Goal: Find specific page/section: Find specific page/section

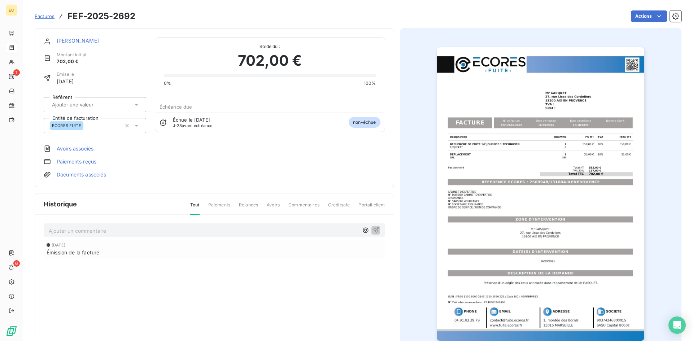
drag, startPoint x: 0, startPoint y: 0, endPoint x: 41, endPoint y: 17, distance: 44.2
click at [41, 17] on span "Factures" at bounding box center [45, 16] width 20 height 6
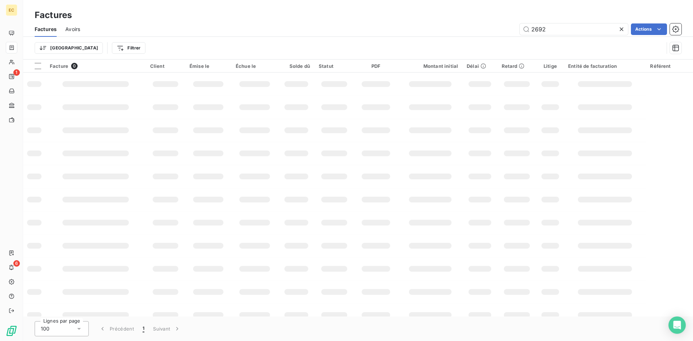
drag, startPoint x: 555, startPoint y: 27, endPoint x: 507, endPoint y: 30, distance: 47.7
click at [507, 30] on div "2692 Actions" at bounding box center [385, 29] width 592 height 12
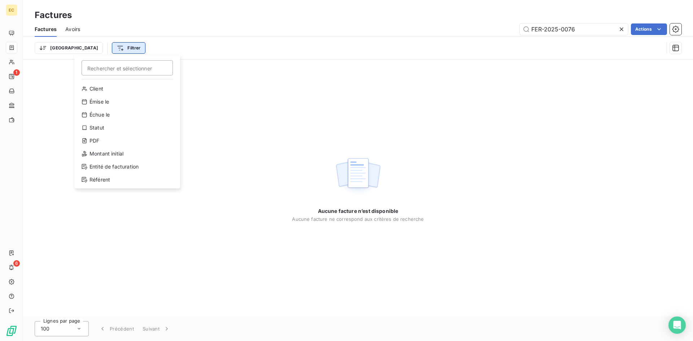
click at [93, 51] on html "EC 1 6 Factures Factures Avoirs FER-2025-0076 Actions Trier Filtrer Rechercher …" at bounding box center [346, 170] width 693 height 341
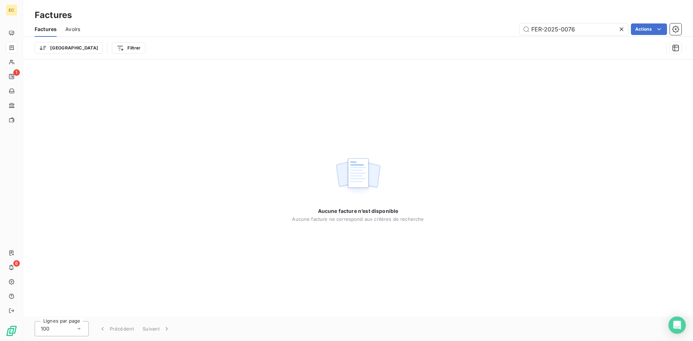
click at [235, 143] on html "EC 1 6 Factures Factures Avoirs FER-2025-0076 Actions Trier Filtrer Aucune fact…" at bounding box center [346, 170] width 693 height 341
click at [54, 46] on html "EC 1 6 Factures Factures Avoirs FER-2025-0076 Actions Trier Filtrer Aucune fact…" at bounding box center [346, 170] width 693 height 341
click at [92, 49] on html "EC 1 6 Factures Factures Avoirs FER-2025-0076 Actions Trier Filtrer Aucune fact…" at bounding box center [346, 170] width 693 height 341
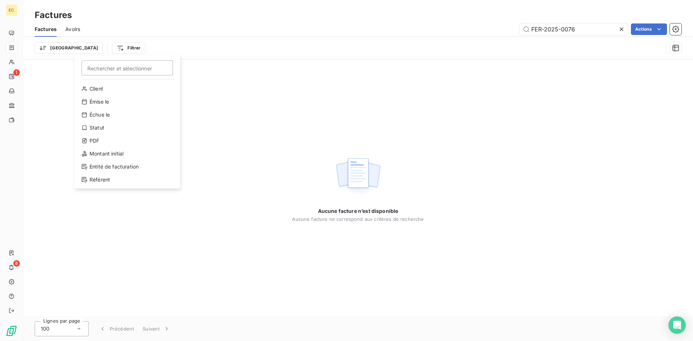
click at [297, 126] on html "EC 1 6 Factures Factures Avoirs FER-2025-0076 Actions Trier Filtrer Rechercher …" at bounding box center [346, 170] width 693 height 341
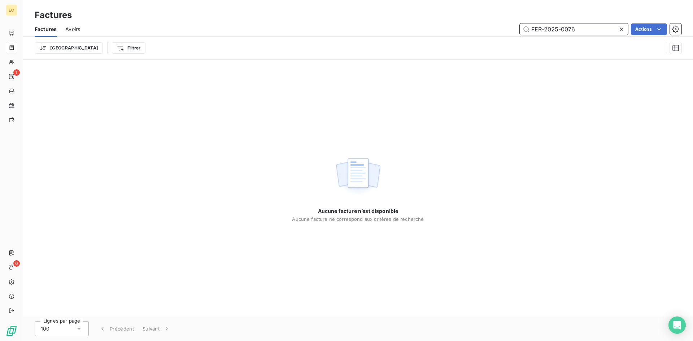
drag, startPoint x: 560, startPoint y: 30, endPoint x: 522, endPoint y: 31, distance: 38.3
click at [522, 31] on input "FER-2025-0076" at bounding box center [574, 29] width 108 height 12
click at [564, 31] on input "0076" at bounding box center [574, 29] width 108 height 12
type input "0076"
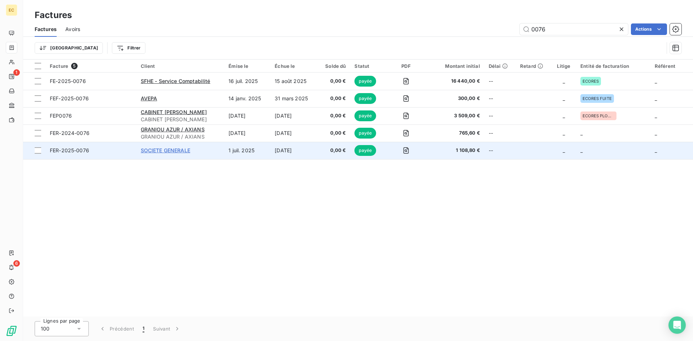
click at [155, 153] on span "SOCIETE GENERALE" at bounding box center [165, 150] width 49 height 6
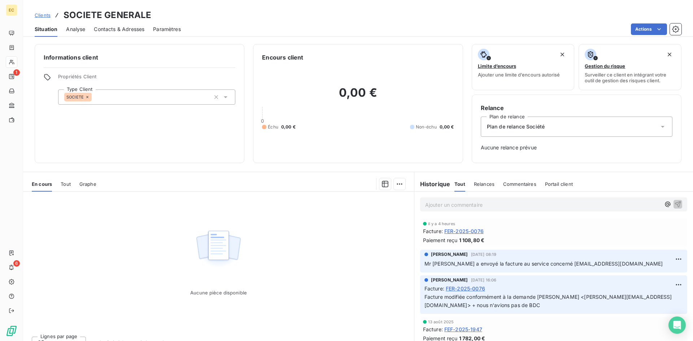
click at [467, 229] on span "FER-2025-0076" at bounding box center [463, 231] width 39 height 8
